Goal: Transaction & Acquisition: Purchase product/service

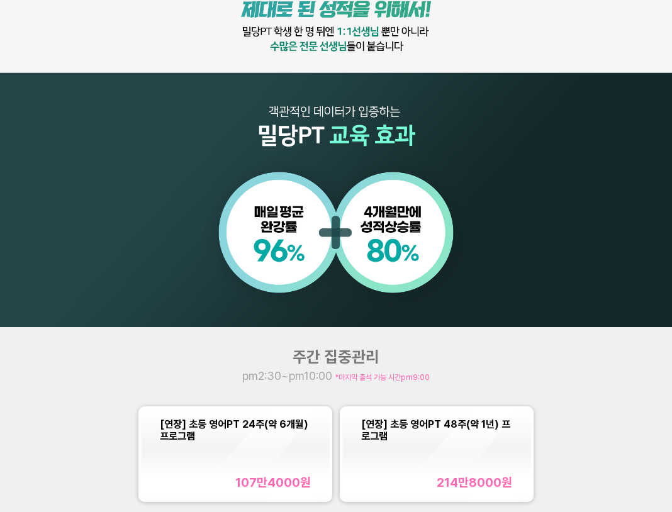
scroll to position [629, 0]
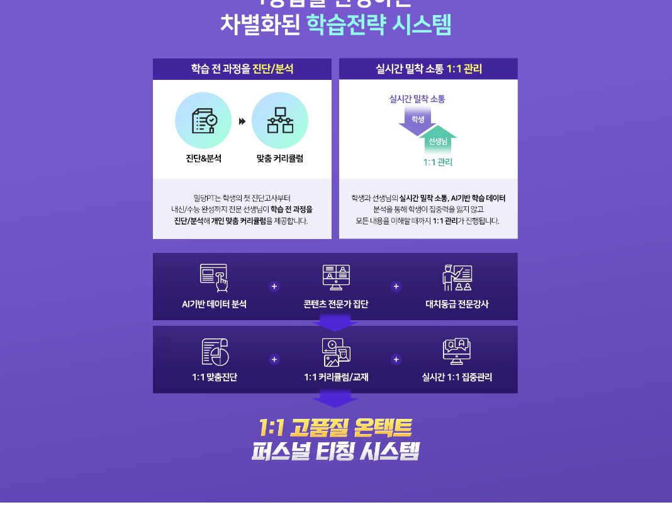
scroll to position [1321, 0]
